Goal: Information Seeking & Learning: Find specific fact

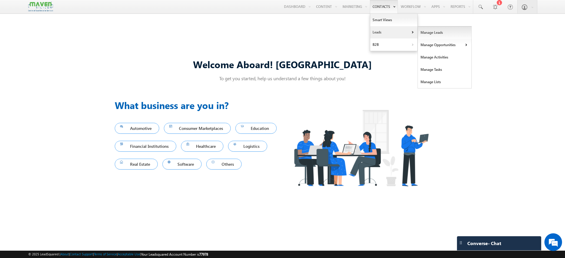
click at [427, 33] on link "Manage Leads" at bounding box center [445, 32] width 54 height 12
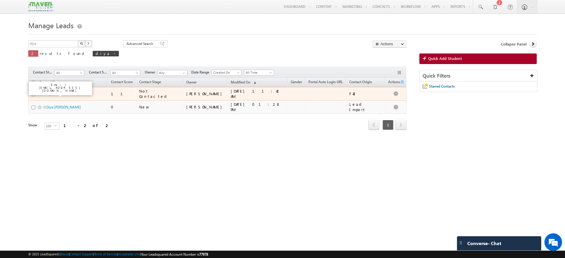
click at [48, 92] on link "Diya" at bounding box center [50, 94] width 7 height 4
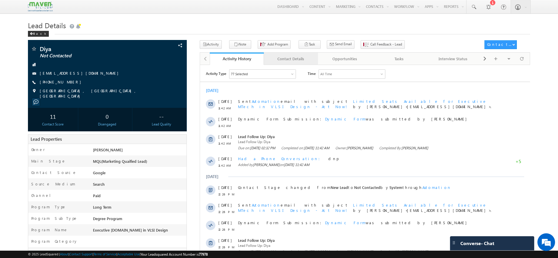
click at [281, 57] on div "Contact Details" at bounding box center [291, 58] width 44 height 7
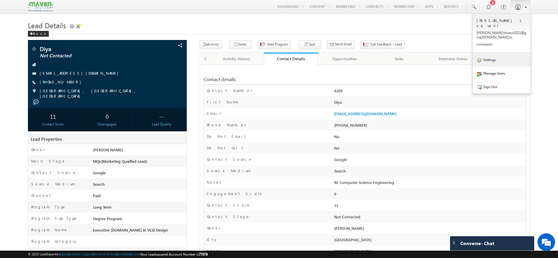
click at [485, 55] on link "Settings" at bounding box center [502, 60] width 58 height 14
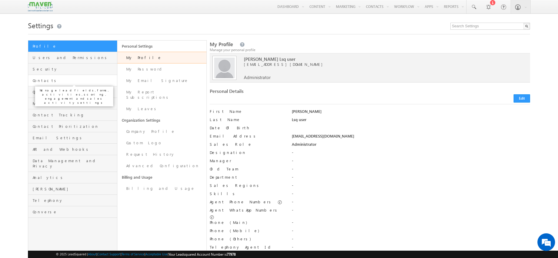
click at [66, 79] on span "Contacts" at bounding box center [74, 80] width 83 height 5
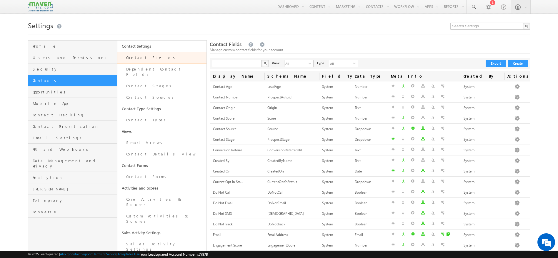
click at [254, 65] on input "text" at bounding box center [237, 63] width 50 height 7
type input "year"
click at [266, 64] on img "button" at bounding box center [265, 63] width 3 height 3
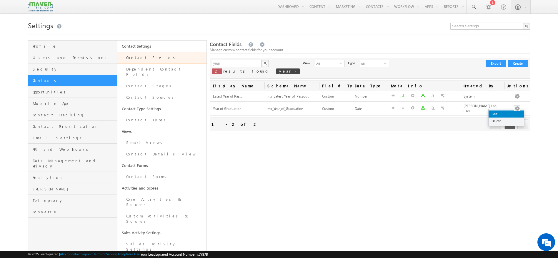
click at [501, 115] on link "Edit" at bounding box center [506, 114] width 35 height 7
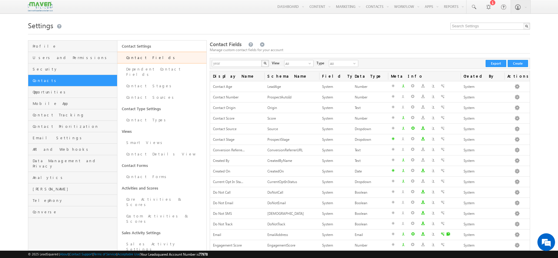
click at [266, 63] on img "button" at bounding box center [265, 63] width 3 height 3
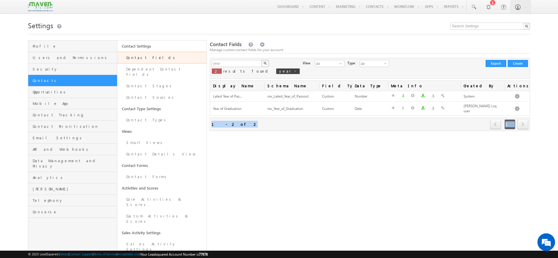
drag, startPoint x: 239, startPoint y: 122, endPoint x: 227, endPoint y: 118, distance: 12.9
click at [227, 118] on div "Refresh first prev 1 next last 1 - 2 of 2" at bounding box center [370, 125] width 321 height 14
click at [226, 135] on div "Contact Fields Manage custom contact fields for your account year X 2 results f…" at bounding box center [370, 218] width 321 height 356
click at [238, 64] on input "year" at bounding box center [237, 63] width 50 height 7
type input "y"
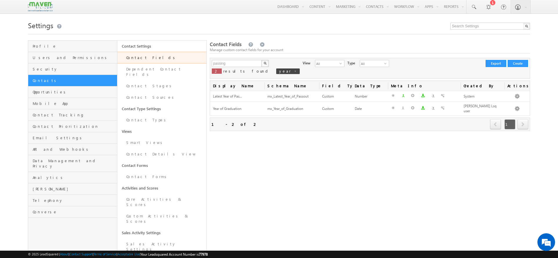
click at [264, 62] on img "button" at bounding box center [265, 63] width 3 height 3
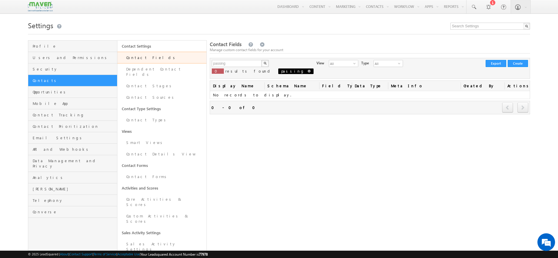
click at [308, 72] on span at bounding box center [309, 71] width 3 height 3
type input "Search Contact Fields"
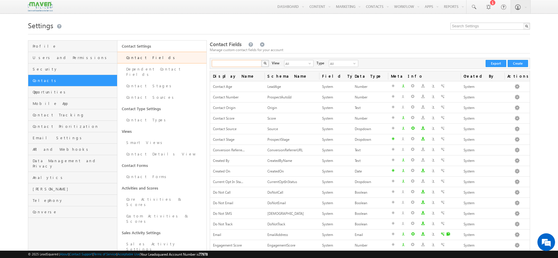
click at [243, 67] on input "text" at bounding box center [237, 63] width 50 height 7
type input "Search Contact Fields"
click at [226, 65] on input "text" at bounding box center [237, 63] width 50 height 7
type input "year"
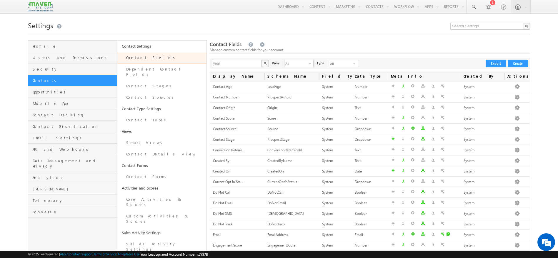
click at [267, 65] on button "button" at bounding box center [265, 63] width 8 height 7
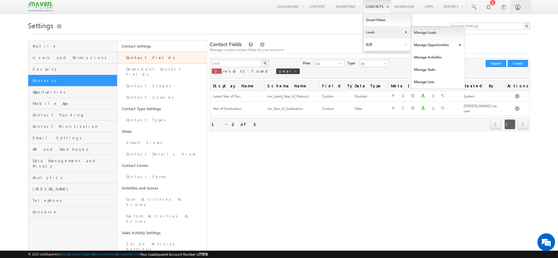
click at [421, 32] on link "Manage Leads" at bounding box center [439, 32] width 54 height 12
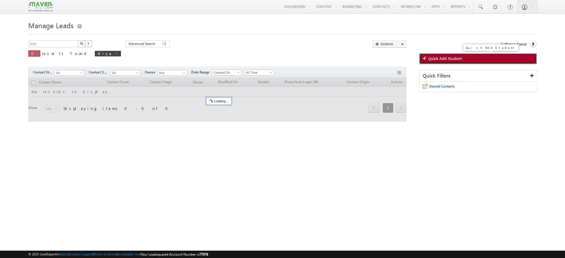
click at [439, 57] on span "Quick Add Student" at bounding box center [445, 58] width 34 height 5
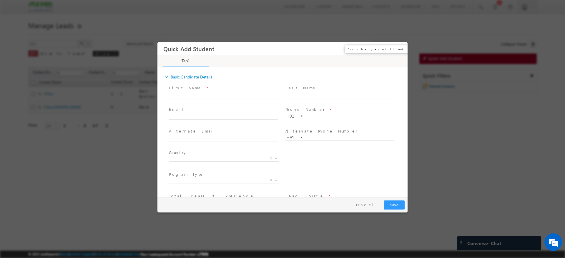
click at [396, 47] on button "×" at bounding box center [399, 49] width 10 height 11
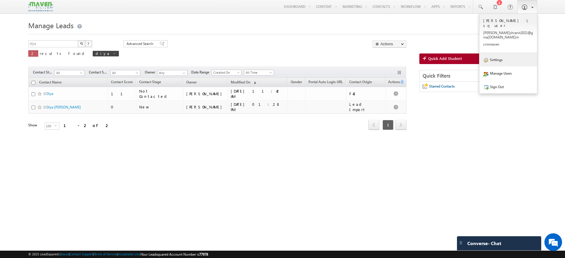
click at [493, 53] on link "Settings" at bounding box center [509, 60] width 58 height 14
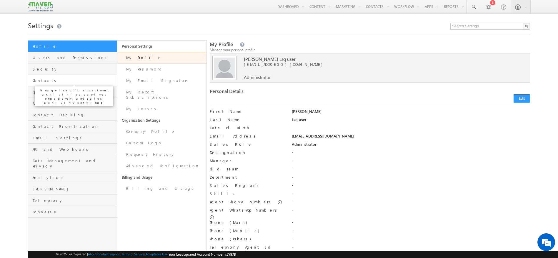
click at [65, 80] on span "Contacts" at bounding box center [74, 80] width 83 height 5
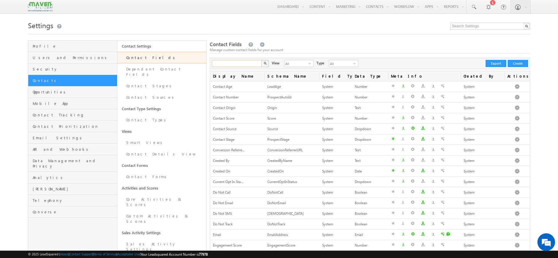
click at [241, 63] on input "text" at bounding box center [237, 63] width 50 height 7
type input "year"
click at [265, 63] on img "button" at bounding box center [265, 63] width 3 height 3
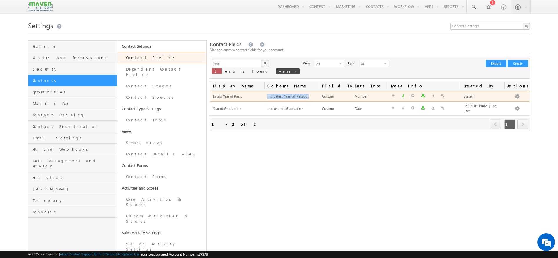
drag, startPoint x: 313, startPoint y: 98, endPoint x: 264, endPoint y: 98, distance: 48.3
click at [264, 98] on tr "Latest Year of Pas... mx_Latest_Year_of_Passout Custom Number System" at bounding box center [370, 96] width 320 height 11
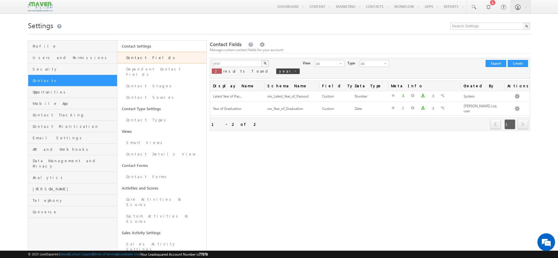
click at [287, 148] on div "Contact Fields Manage custom contact fields for your account year X 2 results f…" at bounding box center [370, 218] width 321 height 356
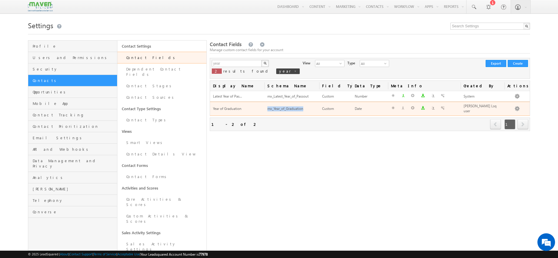
drag, startPoint x: 307, startPoint y: 107, endPoint x: 261, endPoint y: 110, distance: 45.7
click at [261, 110] on tr "Year of Graduation mx_Year_of_Graduation Custom Date Namrata Lsq user" at bounding box center [370, 109] width 320 height 14
copy tr "mx_Year_of_Graduation"
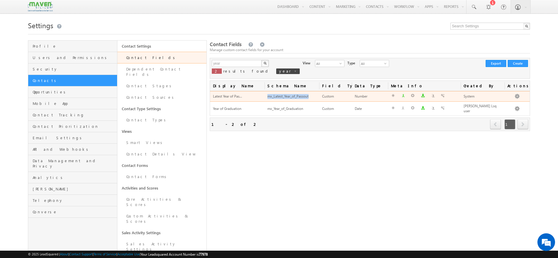
drag, startPoint x: 309, startPoint y: 97, endPoint x: 258, endPoint y: 96, distance: 51.2
click at [258, 96] on tr "Latest Year of Pas... mx_Latest_Year_of_Passout Custom Number System" at bounding box center [370, 96] width 320 height 11
copy tr "mx_Latest_Year_of_Passout"
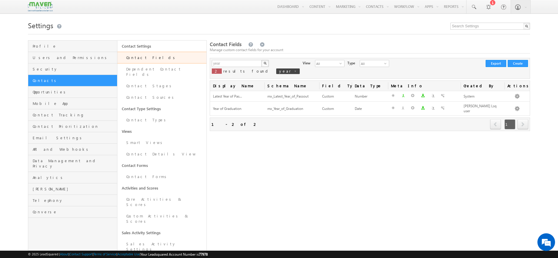
click at [321, 165] on div "Contact Fields Manage custom contact fields for your account year X 2 results f…" at bounding box center [370, 218] width 321 height 356
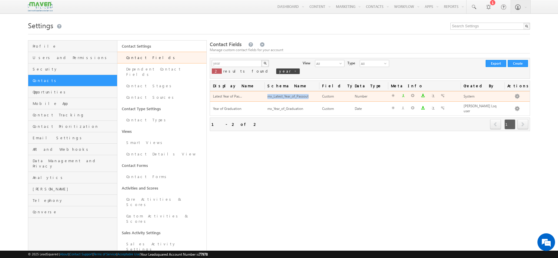
drag, startPoint x: 310, startPoint y: 96, endPoint x: 263, endPoint y: 98, distance: 47.7
click at [263, 98] on tr "Latest Year of Pas... mx_Latest_Year_of_Passout Custom Number System" at bounding box center [370, 96] width 320 height 11
copy tr "mx_Latest_Year_of_Passout"
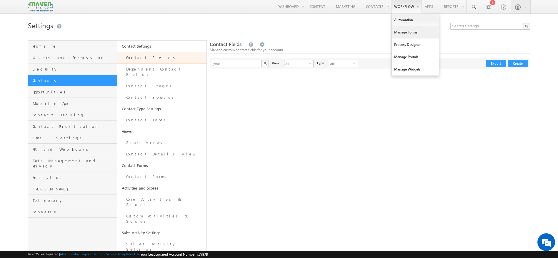
click at [404, 27] on link "Manage Forms" at bounding box center [415, 32] width 47 height 12
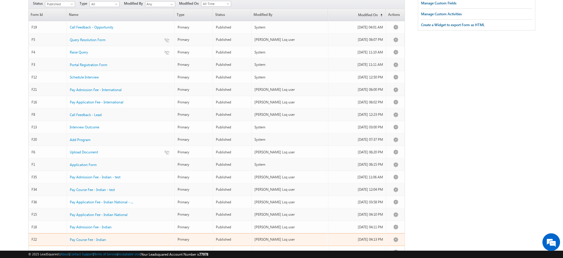
scroll to position [70, 0]
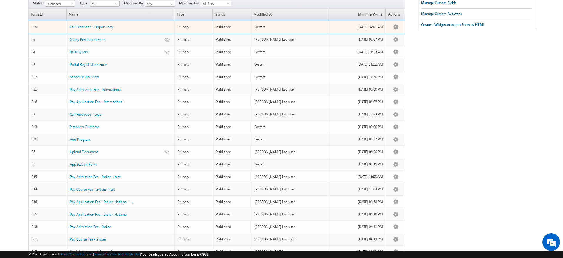
drag, startPoint x: 104, startPoint y: 24, endPoint x: 124, endPoint y: 21, distance: 20.4
click at [124, 22] on div "Call Feedback - Opportunity" at bounding box center [121, 25] width 102 height 6
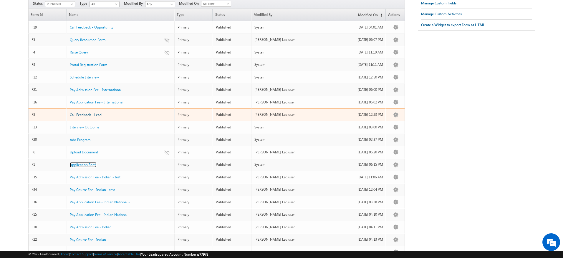
scroll to position [66, 0]
